Goal: Task Accomplishment & Management: Manage account settings

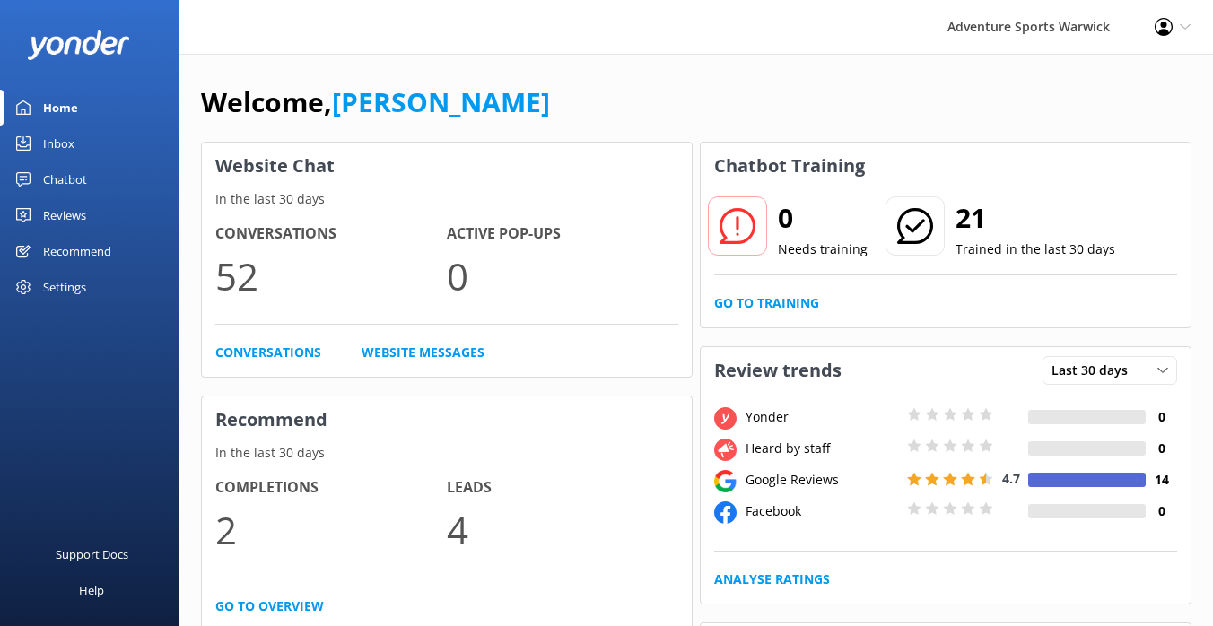
click at [61, 144] on div "Inbox" at bounding box center [58, 144] width 31 height 36
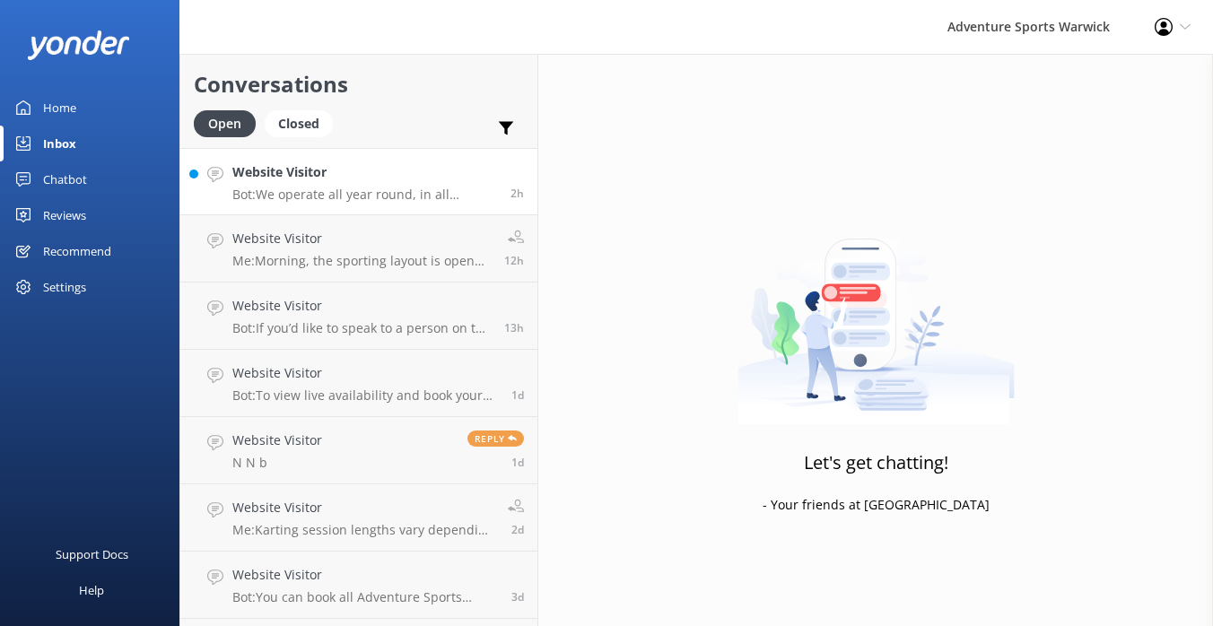
click at [338, 193] on p "Bot: We operate all year round, in all weather conditions. The only exceptions …" at bounding box center [364, 195] width 265 height 16
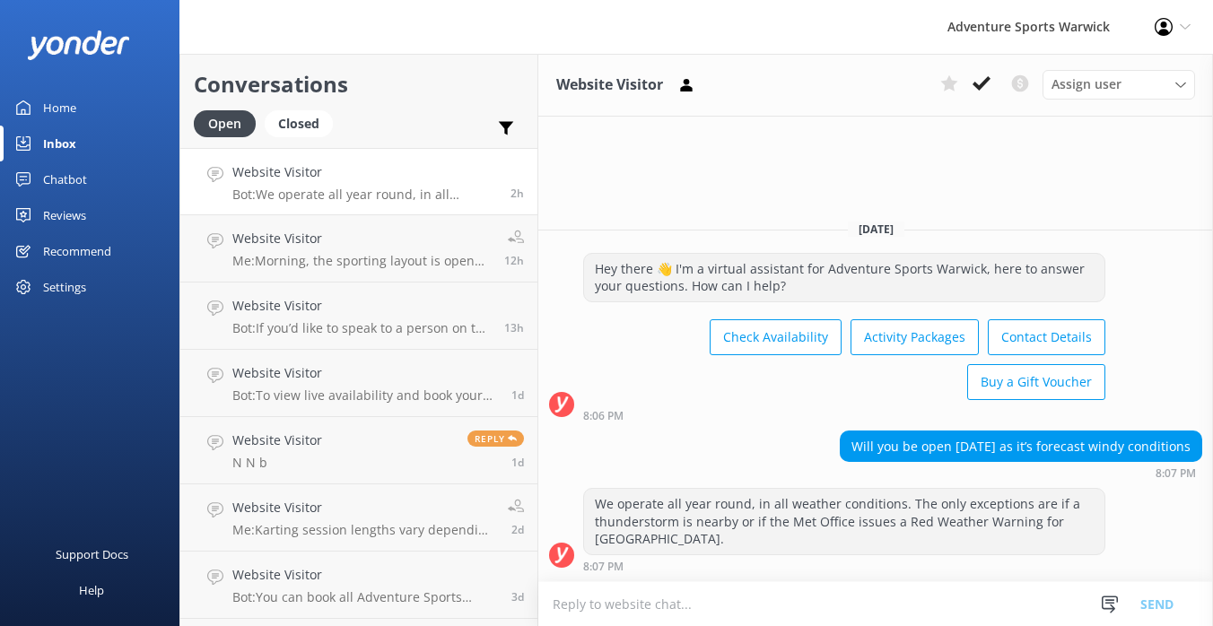
click at [59, 110] on div "Home" at bounding box center [59, 108] width 33 height 36
